Goal: Information Seeking & Learning: Learn about a topic

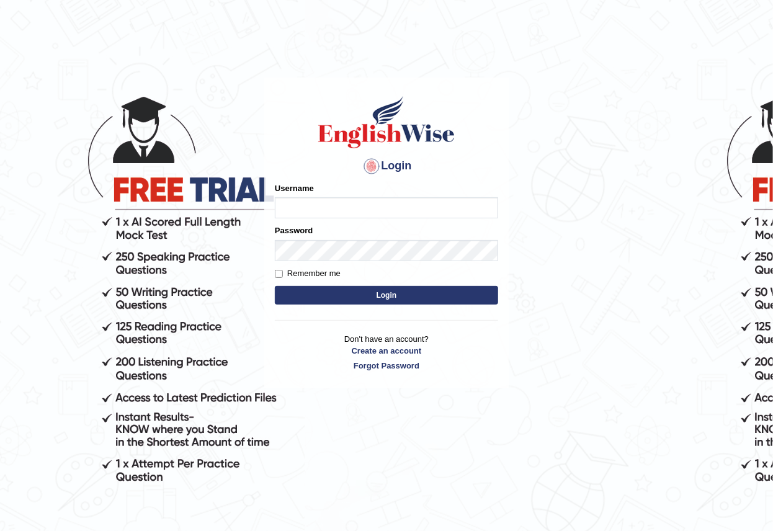
click at [384, 208] on input "Username" at bounding box center [386, 207] width 223 height 21
type input "alihasan"
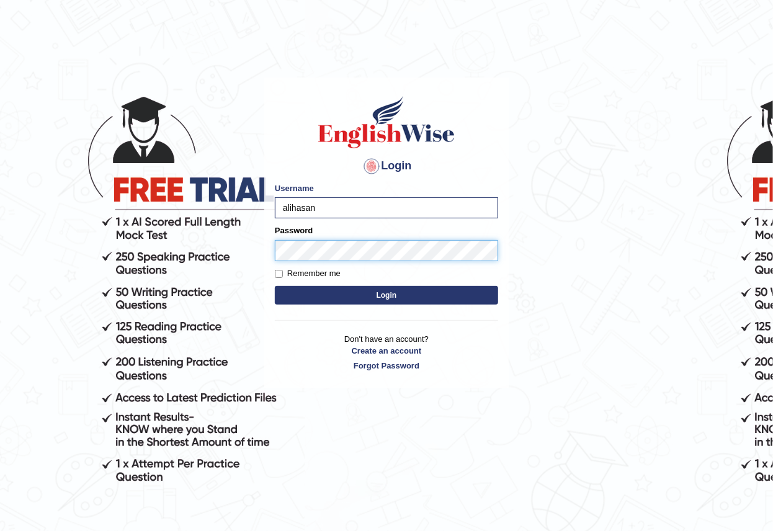
click at [275, 286] on button "Login" at bounding box center [386, 295] width 223 height 19
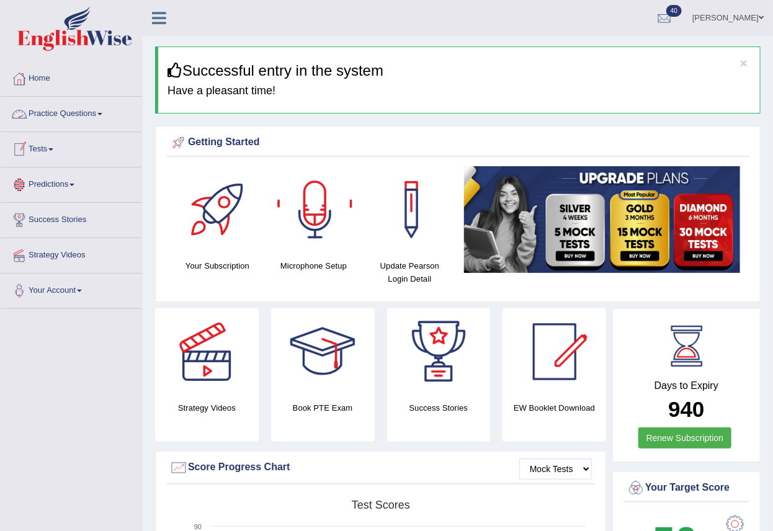
click at [92, 113] on link "Practice Questions" at bounding box center [71, 112] width 141 height 31
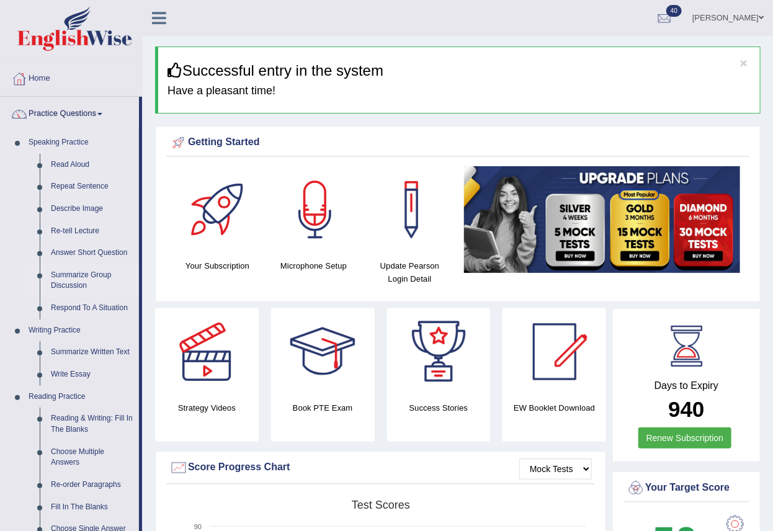
click at [71, 272] on link "Summarize Group Discussion" at bounding box center [92, 280] width 94 height 33
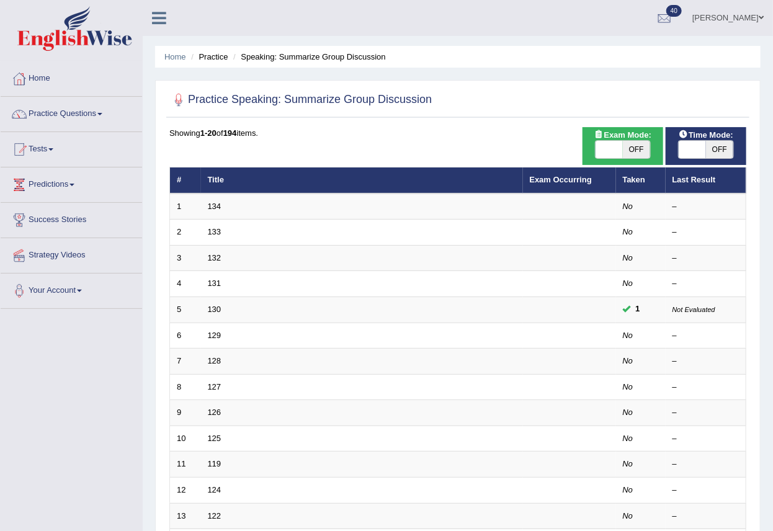
click at [635, 153] on span "OFF" at bounding box center [635, 149] width 27 height 17
checkbox input "true"
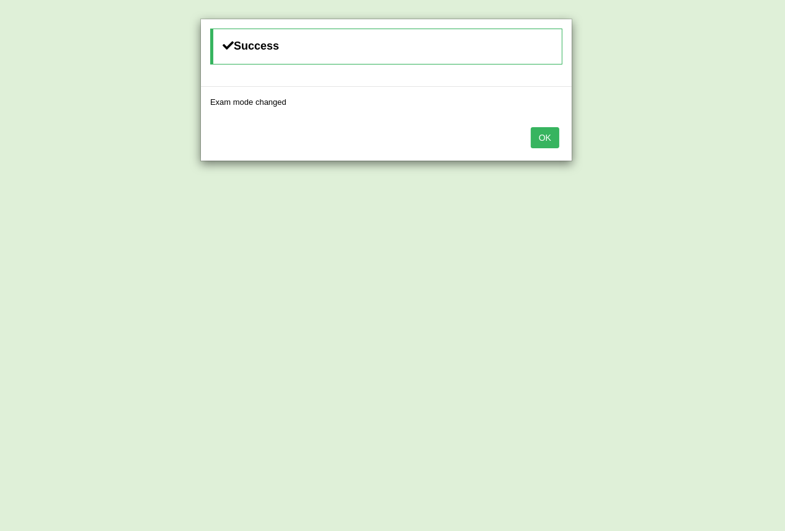
click at [528, 142] on div "OK" at bounding box center [386, 138] width 371 height 43
click at [548, 139] on button "OK" at bounding box center [545, 137] width 29 height 21
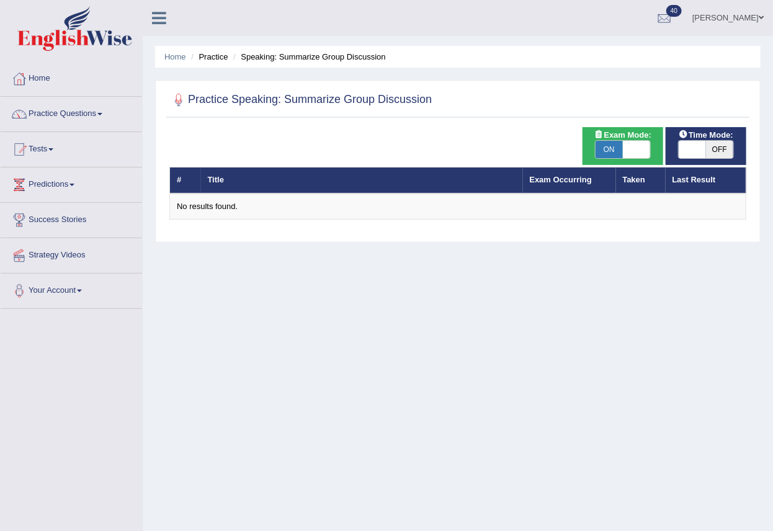
click at [717, 151] on span "OFF" at bounding box center [719, 149] width 27 height 17
checkbox input "true"
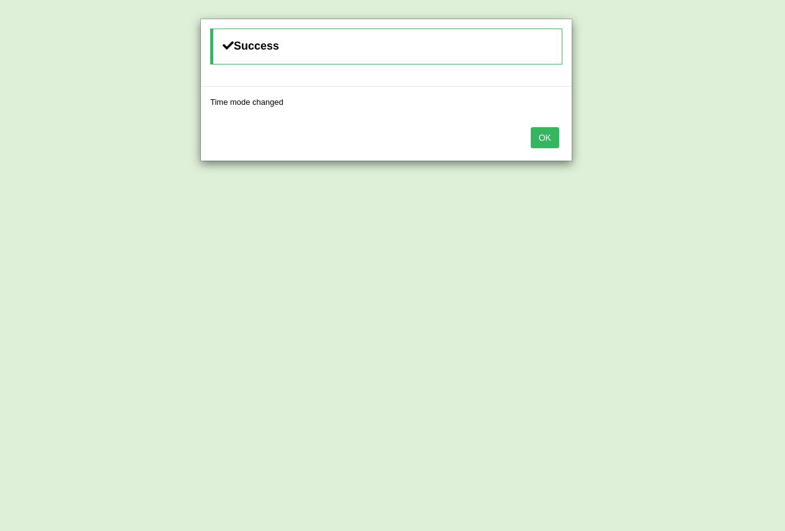
click at [544, 131] on button "OK" at bounding box center [545, 137] width 29 height 21
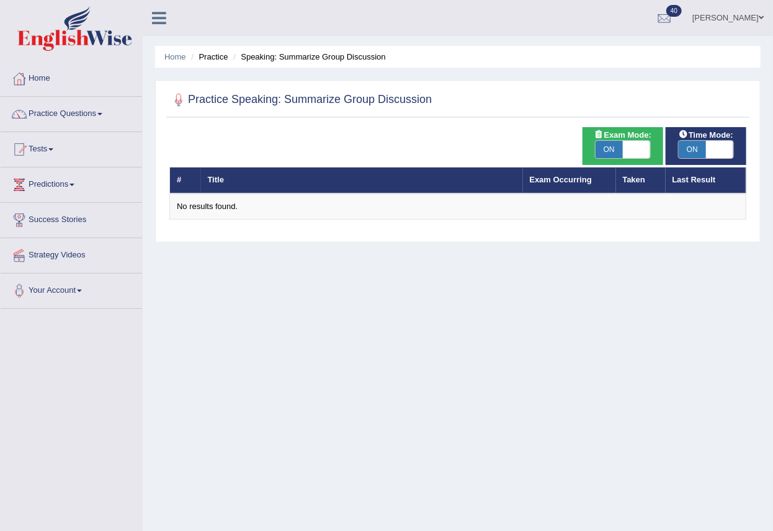
click at [613, 142] on span "ON" at bounding box center [608, 149] width 27 height 17
checkbox input "false"
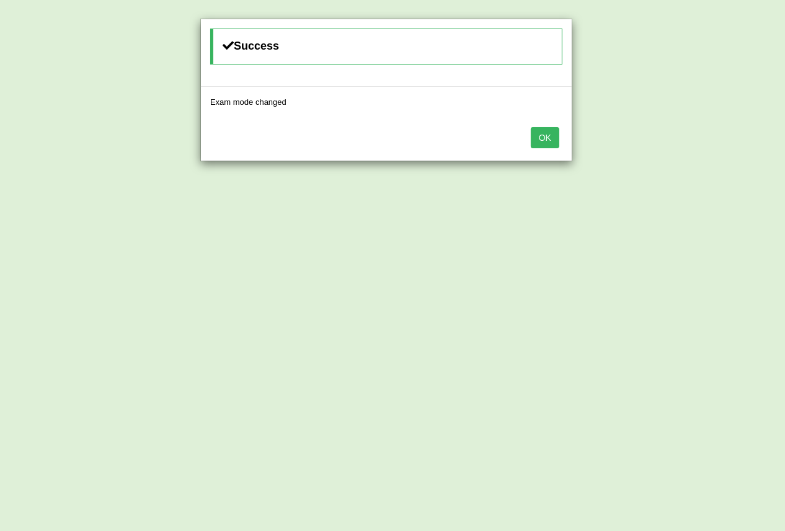
click at [544, 127] on button "OK" at bounding box center [545, 137] width 29 height 21
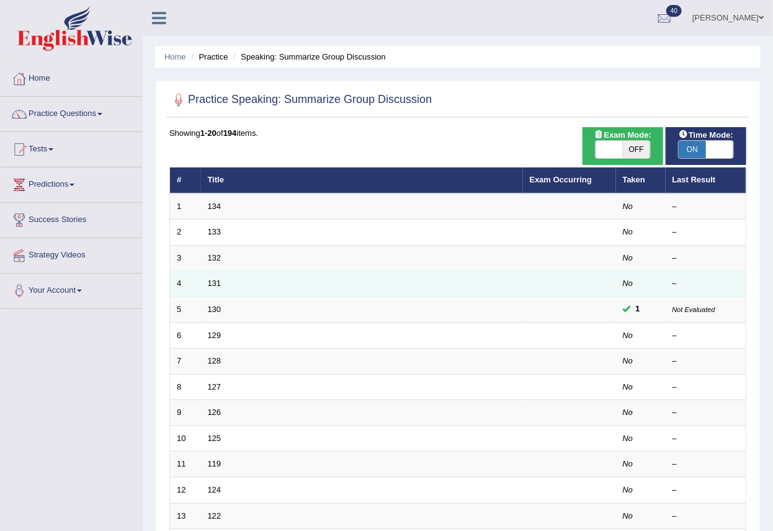
click at [234, 287] on td "131" at bounding box center [362, 284] width 322 height 26
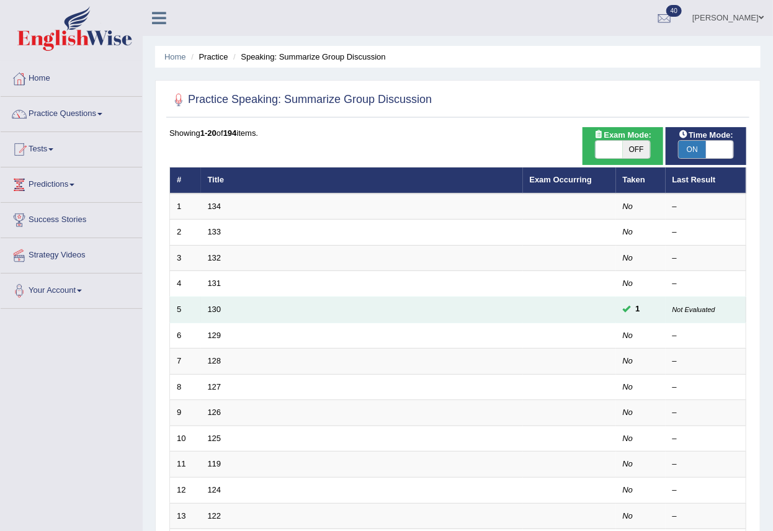
click at [631, 310] on span "1" at bounding box center [638, 309] width 14 height 13
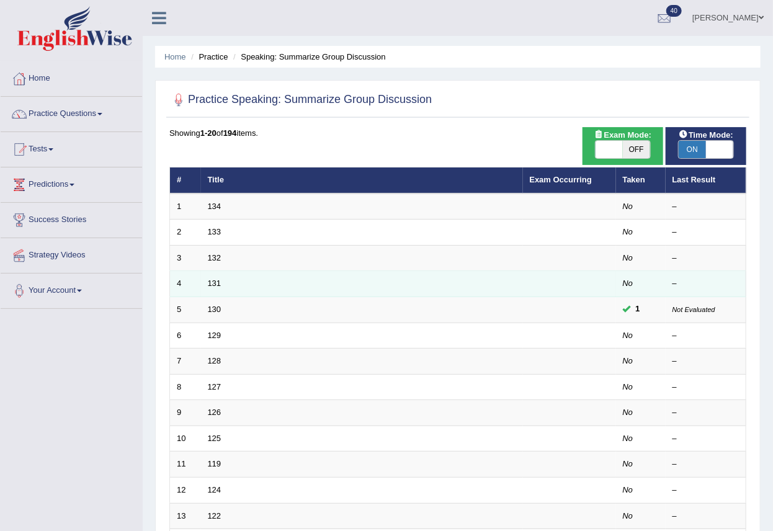
click at [226, 280] on td "131" at bounding box center [362, 284] width 322 height 26
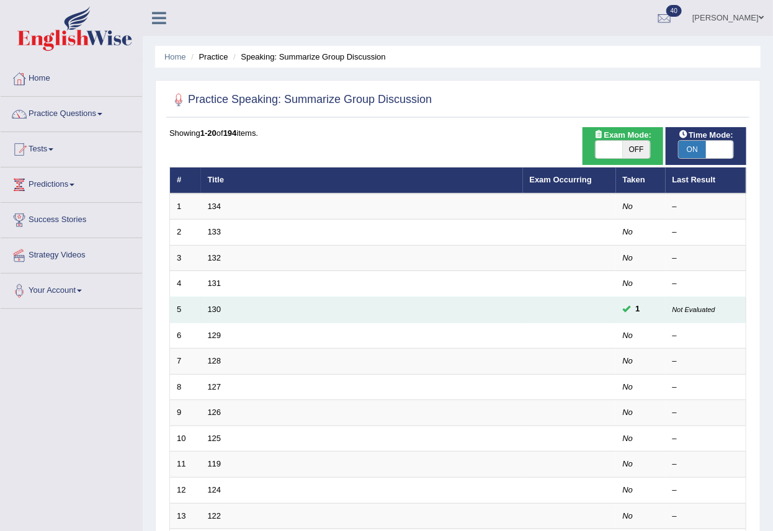
click at [689, 310] on small "Not Evaluated" at bounding box center [693, 309] width 43 height 7
click at [634, 309] on span "1" at bounding box center [638, 309] width 14 height 13
click at [525, 305] on td at bounding box center [569, 310] width 93 height 26
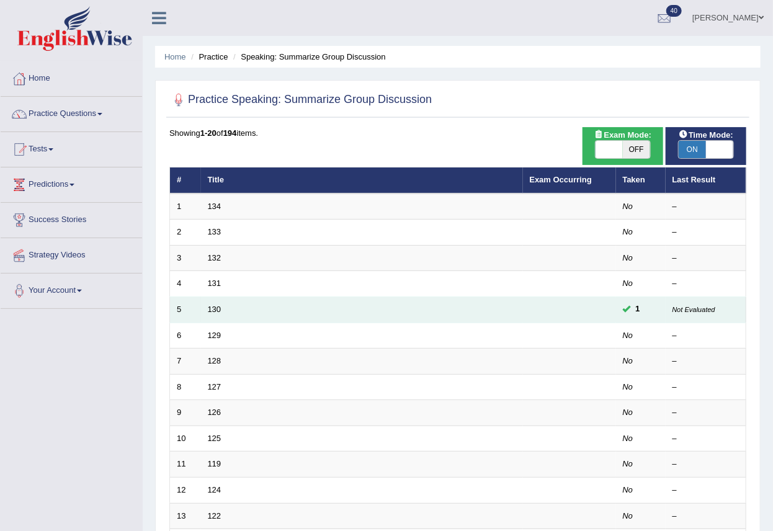
click at [525, 305] on td at bounding box center [569, 310] width 93 height 26
click at [613, 309] on td at bounding box center [569, 310] width 93 height 26
click at [218, 308] on link "130" at bounding box center [215, 308] width 14 height 9
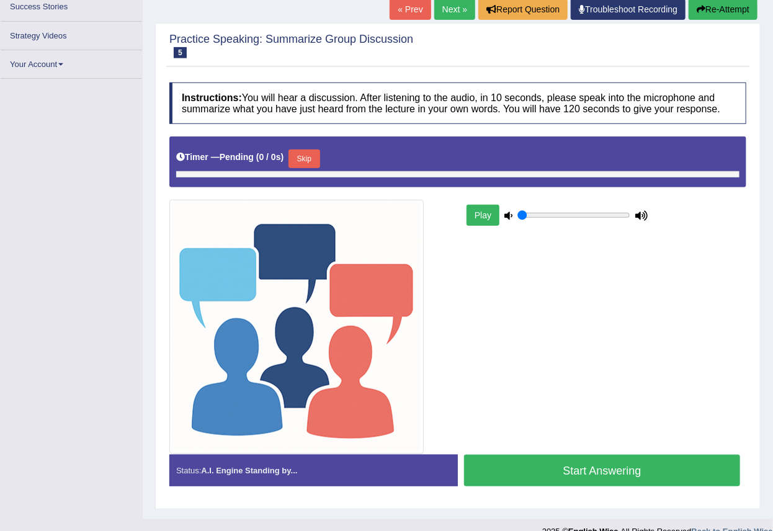
type input "1"
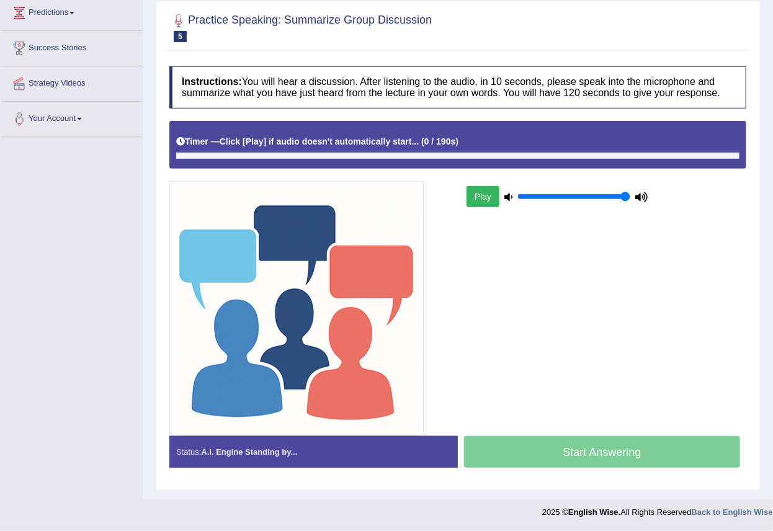
scroll to position [172, 0]
click at [319, 136] on div "Timer — Click [Play] if audio doesn't automatically start... ( 0 / 190s ) Skip" at bounding box center [457, 142] width 563 height 22
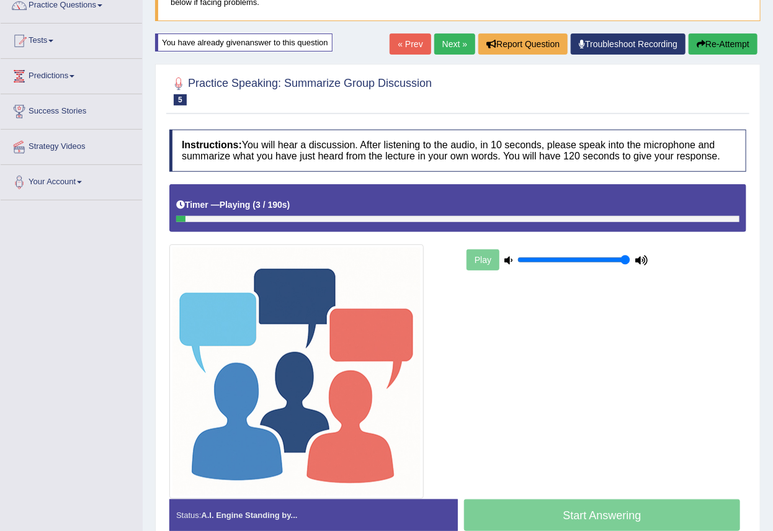
scroll to position [138, 0]
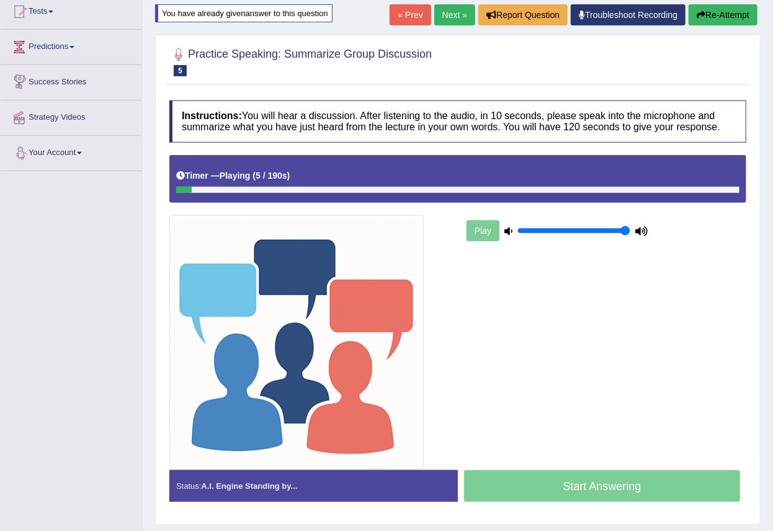
click at [277, 15] on div "You have already given answer to this question" at bounding box center [243, 13] width 177 height 18
click at [303, 17] on div "You have already given answer to this question" at bounding box center [243, 13] width 177 height 18
click at [223, 5] on div "You have already given answer to this question" at bounding box center [243, 13] width 177 height 18
click at [225, 13] on div "You have already given answer to this question" at bounding box center [243, 13] width 177 height 18
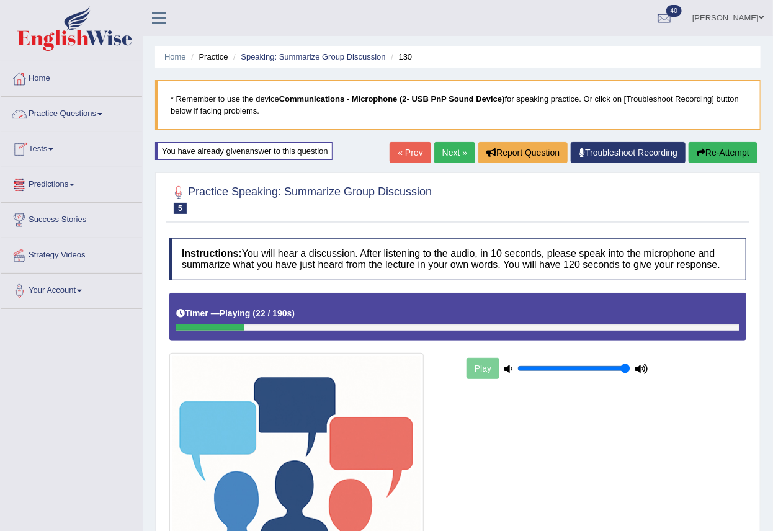
click at [98, 111] on link "Practice Questions" at bounding box center [71, 112] width 141 height 31
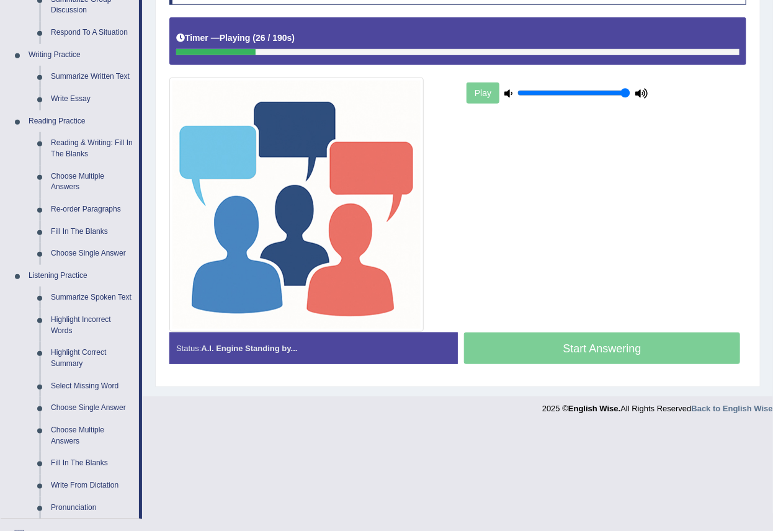
scroll to position [441, 0]
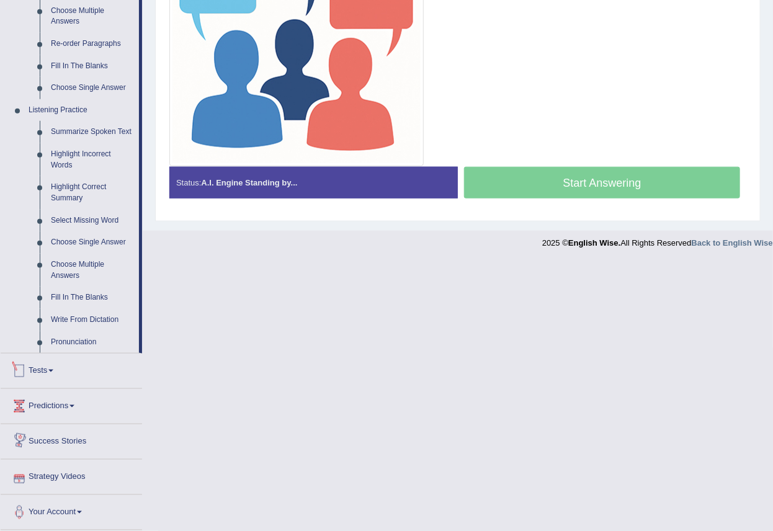
click at [50, 372] on link "Tests" at bounding box center [71, 368] width 141 height 31
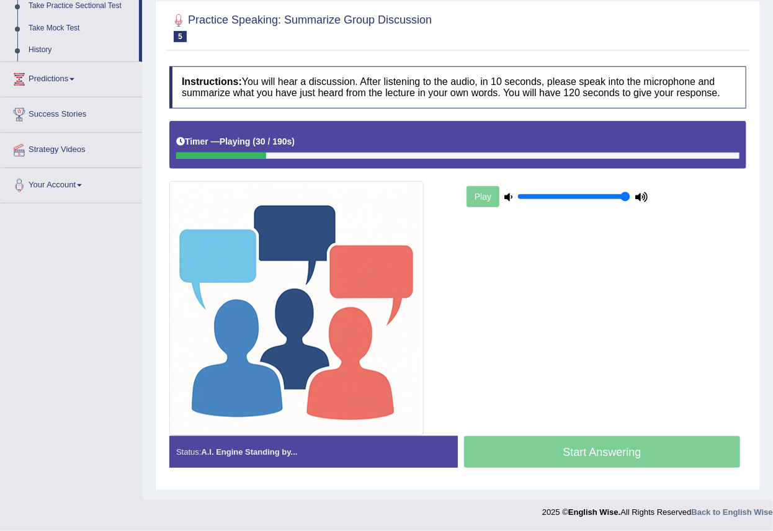
scroll to position [0, 0]
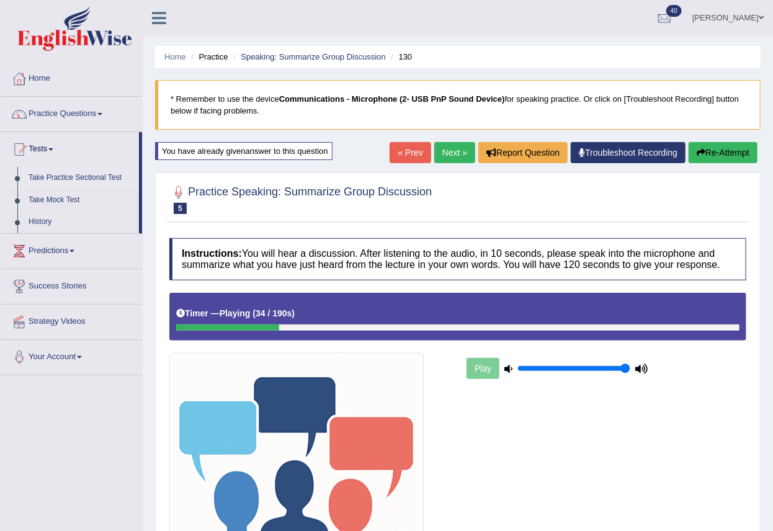
click at [94, 177] on link "Take Practice Sectional Test" at bounding box center [81, 178] width 116 height 22
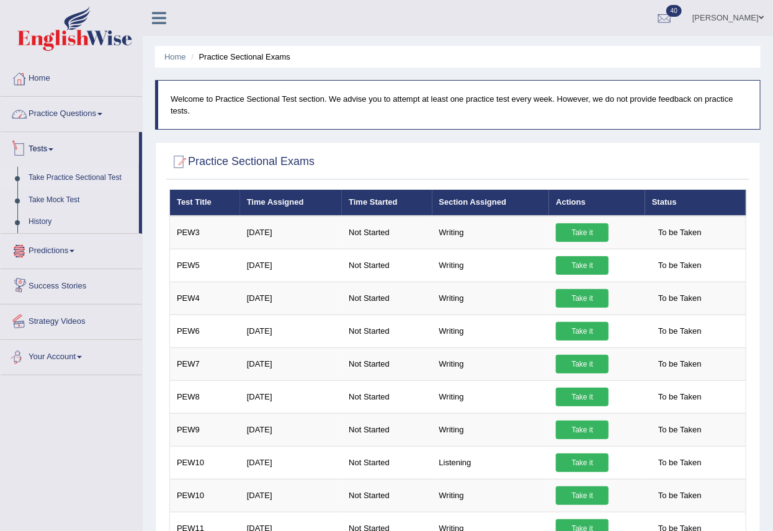
click at [56, 106] on link "Practice Questions" at bounding box center [71, 112] width 141 height 31
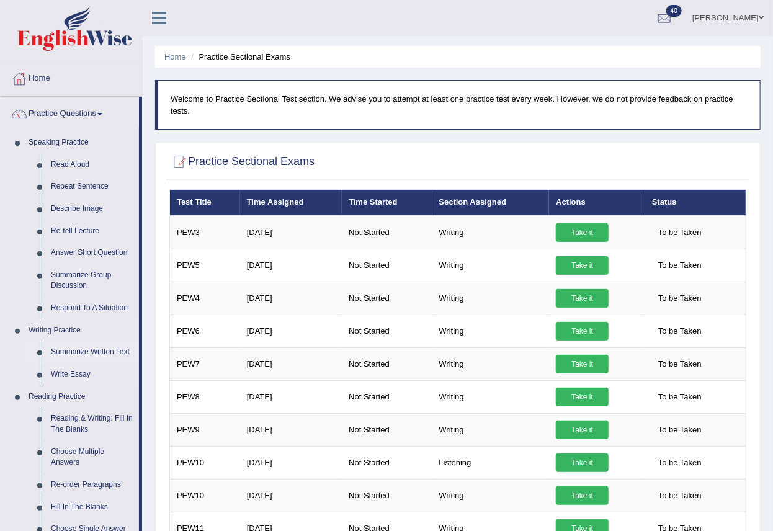
click at [93, 352] on link "Summarize Written Text" at bounding box center [92, 352] width 94 height 22
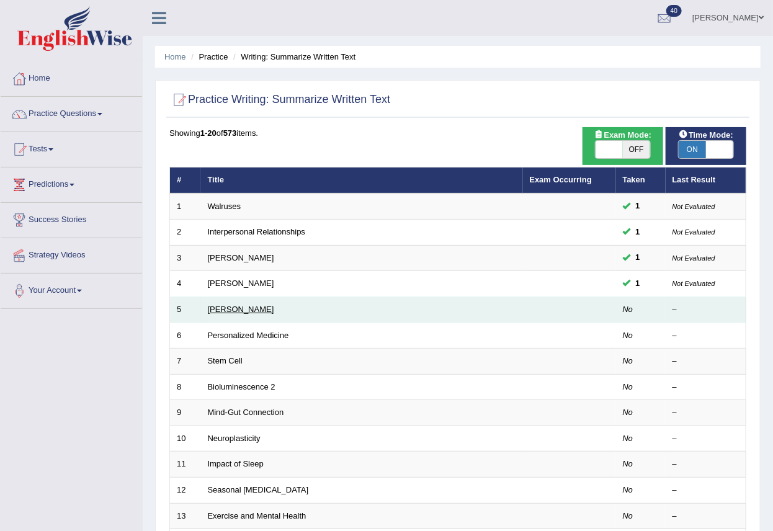
click at [245, 309] on link "[PERSON_NAME]" at bounding box center [241, 308] width 66 height 9
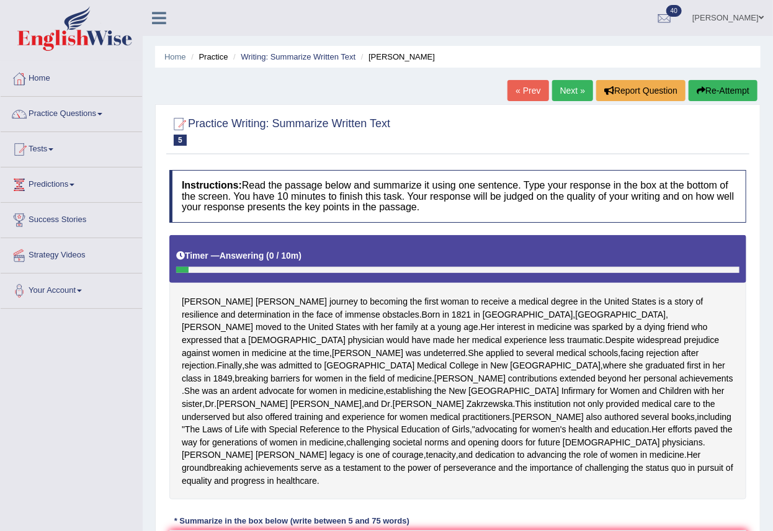
scroll to position [138, 0]
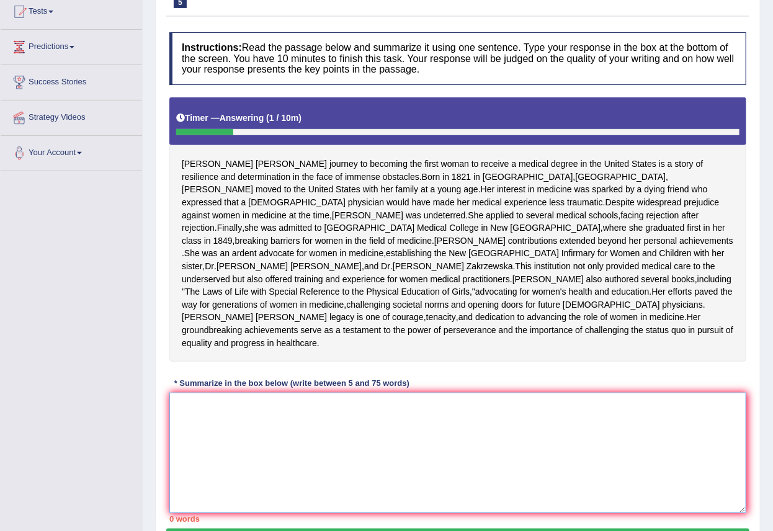
click at [252, 477] on textarea at bounding box center [457, 452] width 577 height 120
click at [306, 485] on textarea at bounding box center [457, 452] width 577 height 120
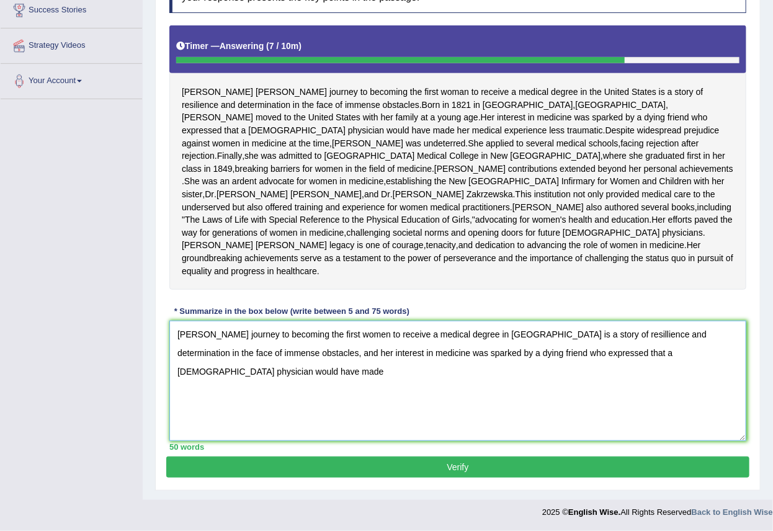
scroll to position [273, 0]
type textarea "[PERSON_NAME] journey to becoming the first women to receive a medical degree i…"
click at [464, 456] on div "Instructions: Read the passage below and summarize it using one sentence. Type …" at bounding box center [457, 205] width 583 height 502
click at [464, 461] on button "Verify" at bounding box center [457, 466] width 583 height 21
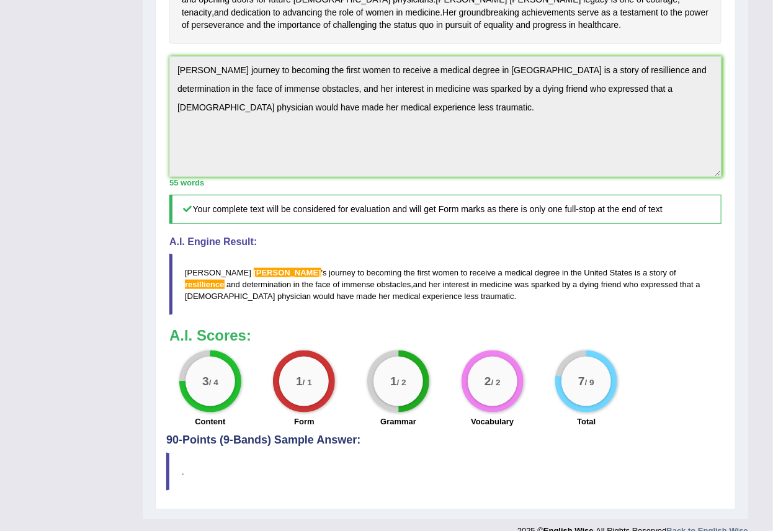
scroll to position [490, 0]
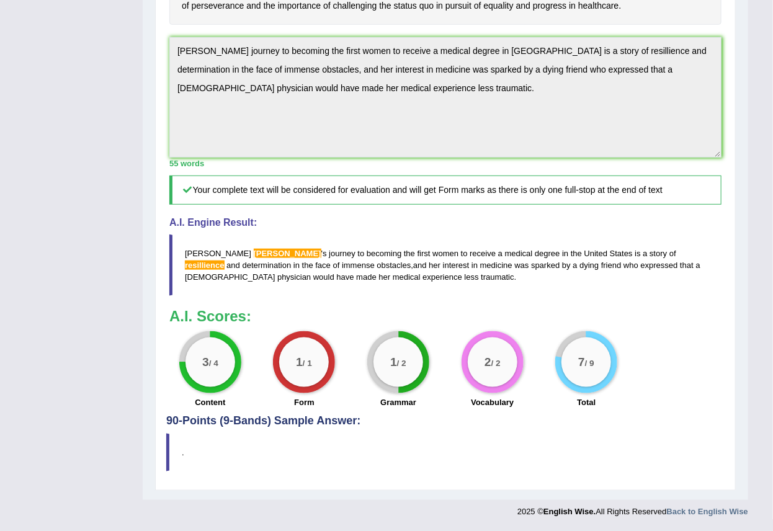
drag, startPoint x: 183, startPoint y: 247, endPoint x: 198, endPoint y: 275, distance: 31.6
click at [198, 276] on blockquote "Elizabeth blackwell ' s journey to becoming the first women to receive a medica…" at bounding box center [445, 264] width 552 height 61
drag, startPoint x: 715, startPoint y: 267, endPoint x: 401, endPoint y: 248, distance: 314.9
click at [429, 262] on blockquote "Elizabeth blackwell ' s journey to becoming the first women to receive a medica…" at bounding box center [445, 264] width 552 height 61
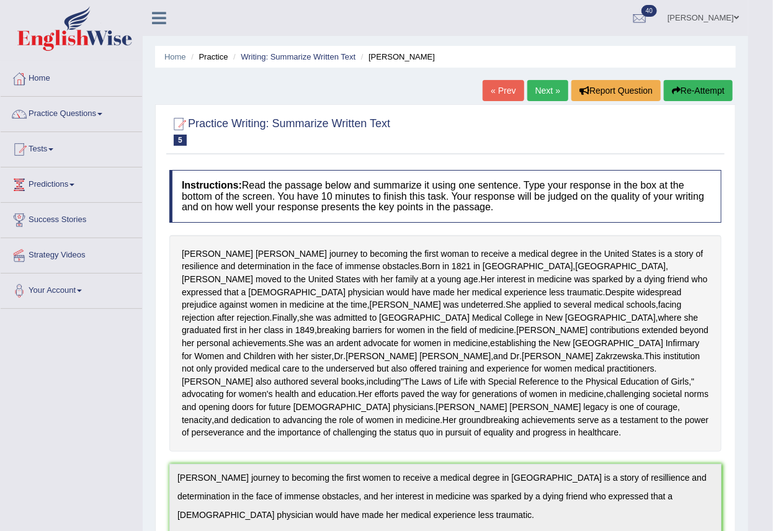
click at [678, 91] on button "Re-Attempt" at bounding box center [697, 90] width 69 height 21
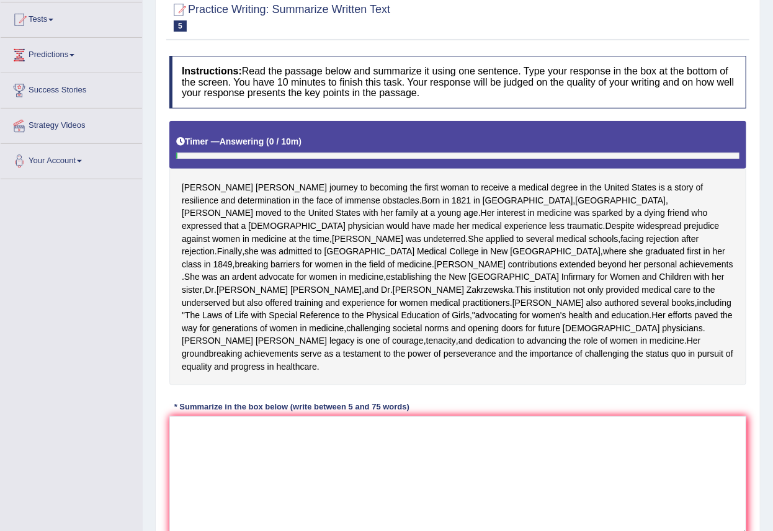
scroll to position [289, 0]
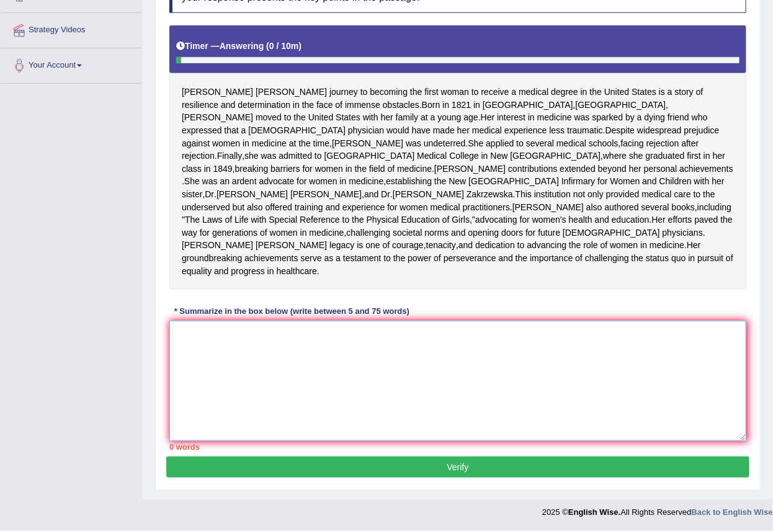
paste textarea "[PERSON_NAME] journey to becoming the first women to receive a medical degree i…"
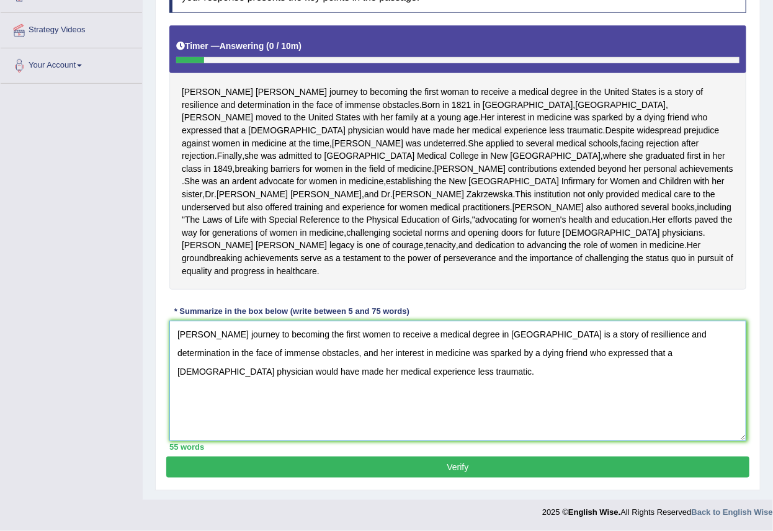
click at [218, 330] on textarea "[PERSON_NAME] journey to becoming the first women to receive a medical degree i…" at bounding box center [457, 381] width 577 height 120
click at [651, 333] on textarea "[PERSON_NAME] journey to becoming the first women to receive a medical degree i…" at bounding box center [457, 381] width 577 height 120
click at [653, 332] on textarea "[PERSON_NAME] journey to becoming the first women to receive a medical degree i…" at bounding box center [457, 381] width 577 height 120
click at [729, 324] on textarea "[PERSON_NAME] journey to becoming the first women to receive a medical degree i…" at bounding box center [457, 381] width 577 height 120
type textarea "[PERSON_NAME] journey to becoming the first women to receive a medical degree i…"
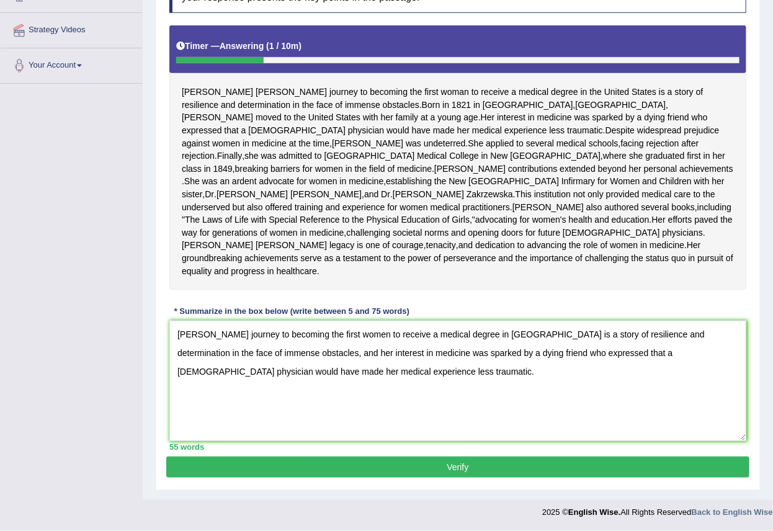
click at [463, 472] on button "Verify" at bounding box center [457, 466] width 583 height 21
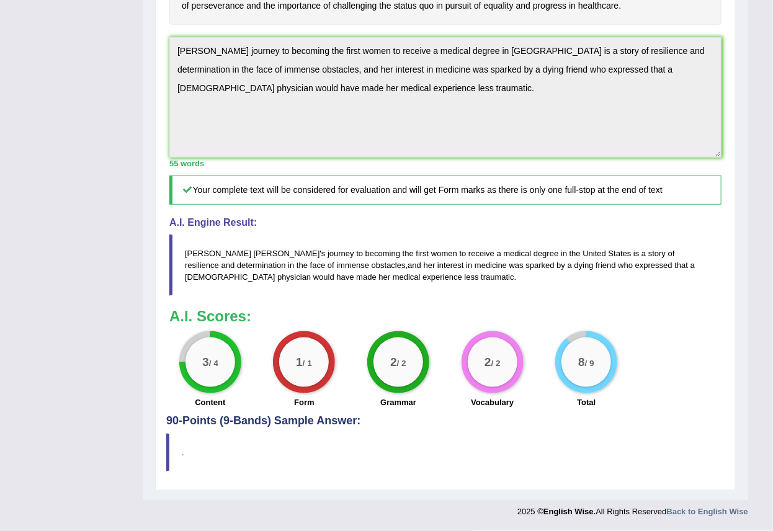
scroll to position [0, 0]
